Goal: Find specific page/section: Find specific page/section

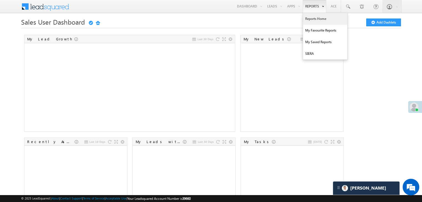
click at [312, 17] on link "Reports Home" at bounding box center [325, 19] width 44 height 12
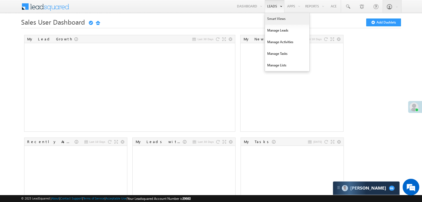
click at [269, 17] on link "Smart Views" at bounding box center [287, 19] width 44 height 12
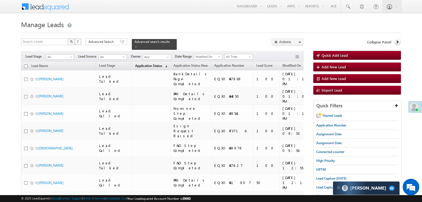
click at [135, 64] on span "Application Status" at bounding box center [148, 66] width 27 height 4
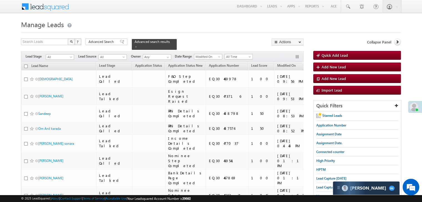
click at [9, 54] on body "Menu [PERSON_NAME] [PERSON_NAME]Yad av@an gelbr oking .com" at bounding box center [211, 152] width 422 height 305
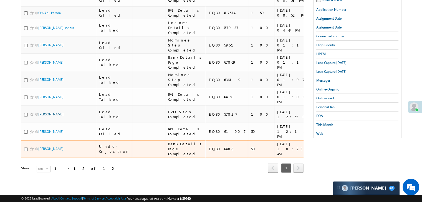
scroll to position [300, 0]
